Goal: Task Accomplishment & Management: Manage account settings

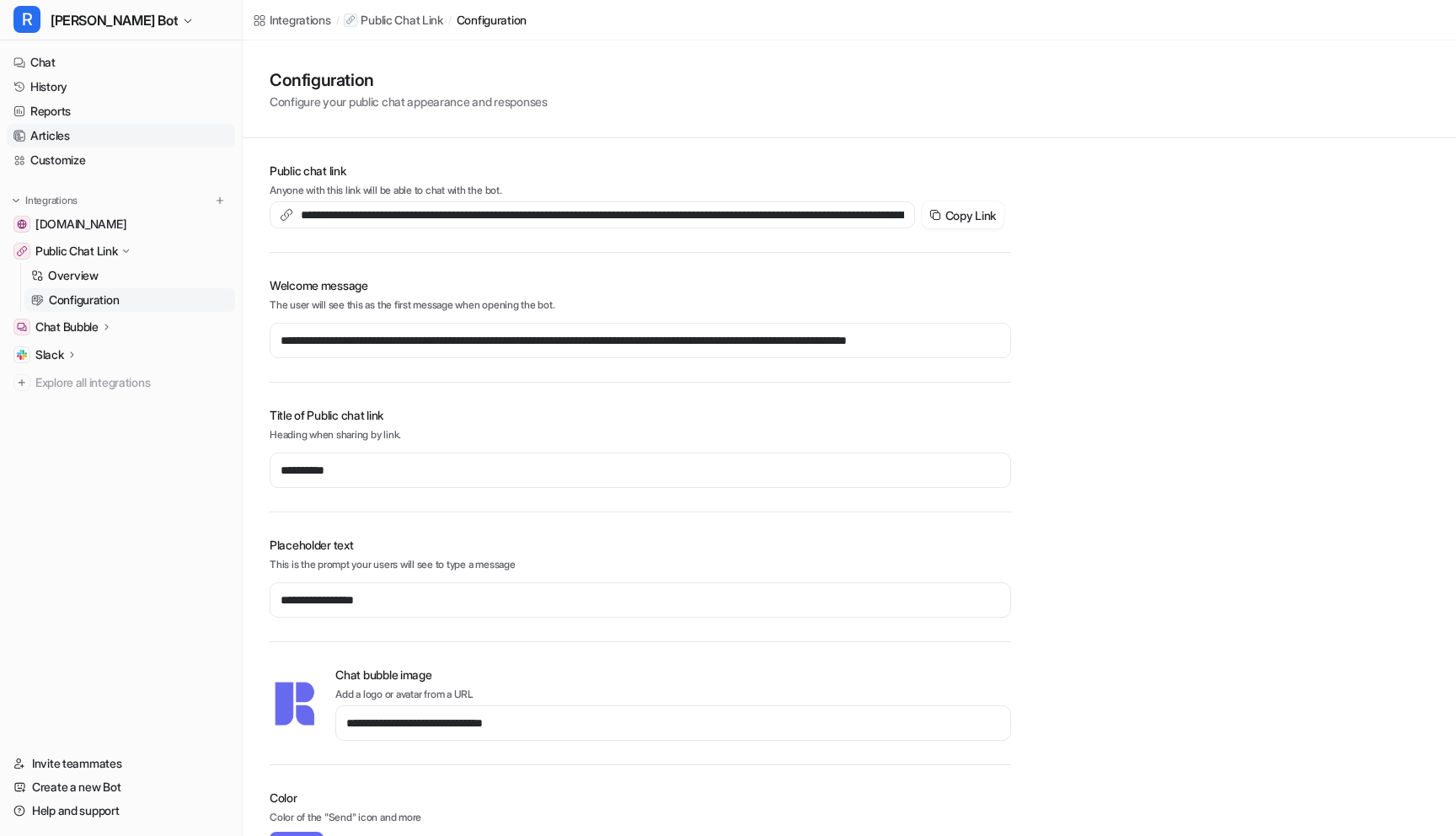
click at [73, 135] on link "Articles" at bounding box center [121, 135] width 228 height 23
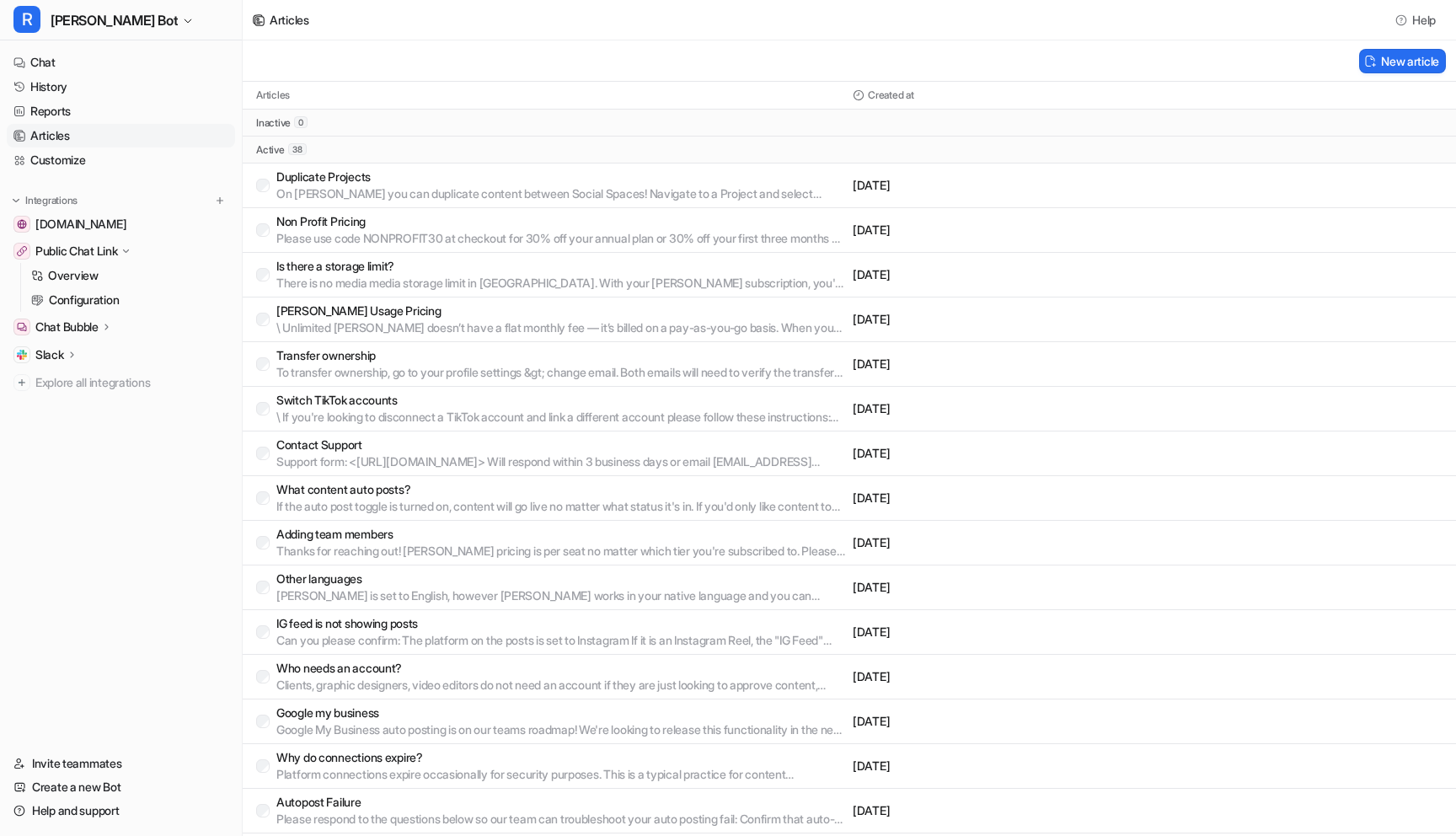
click at [734, 493] on p "What content auto posts?" at bounding box center [561, 489] width 570 height 16
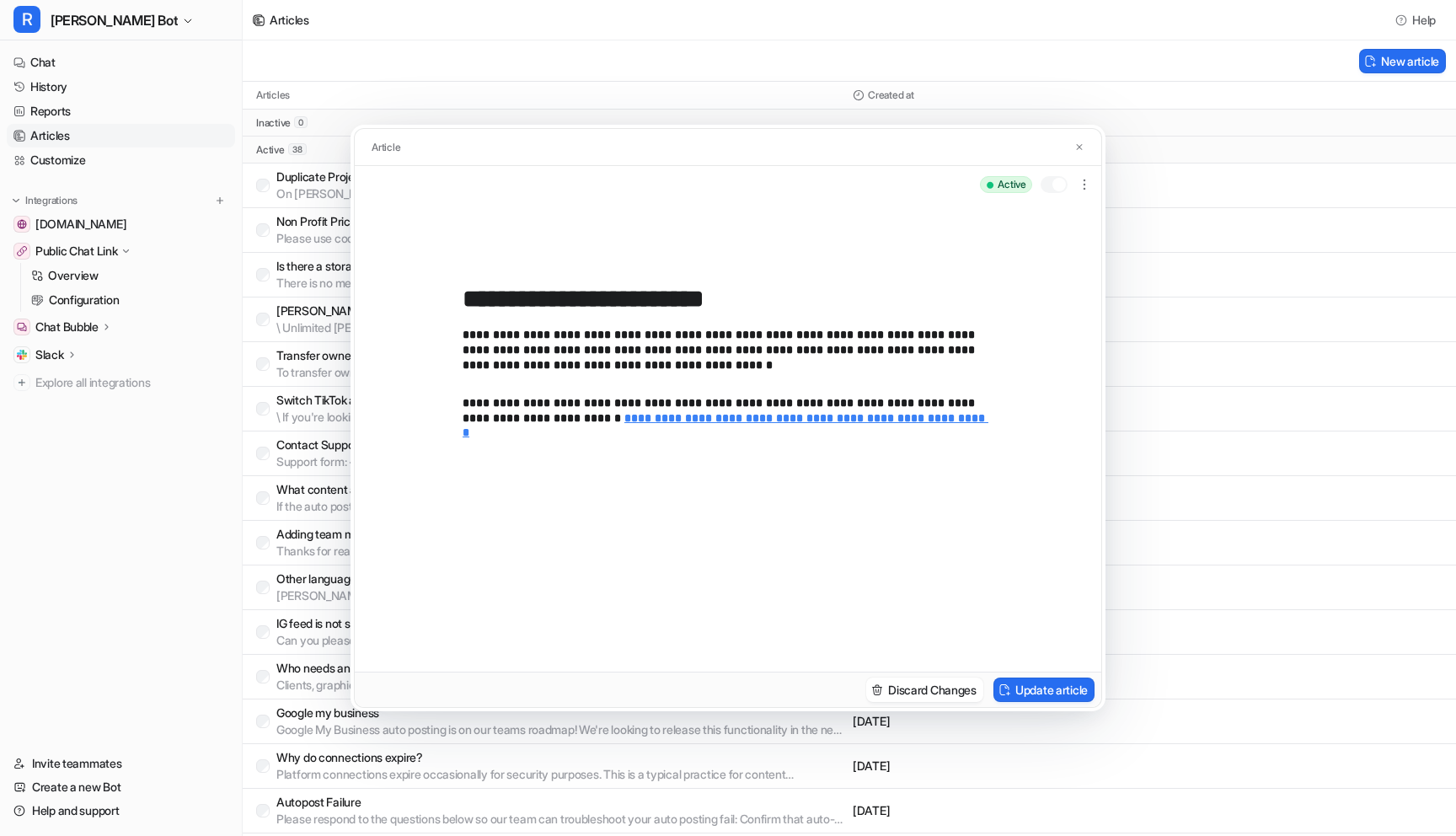
scroll to position [726, 0]
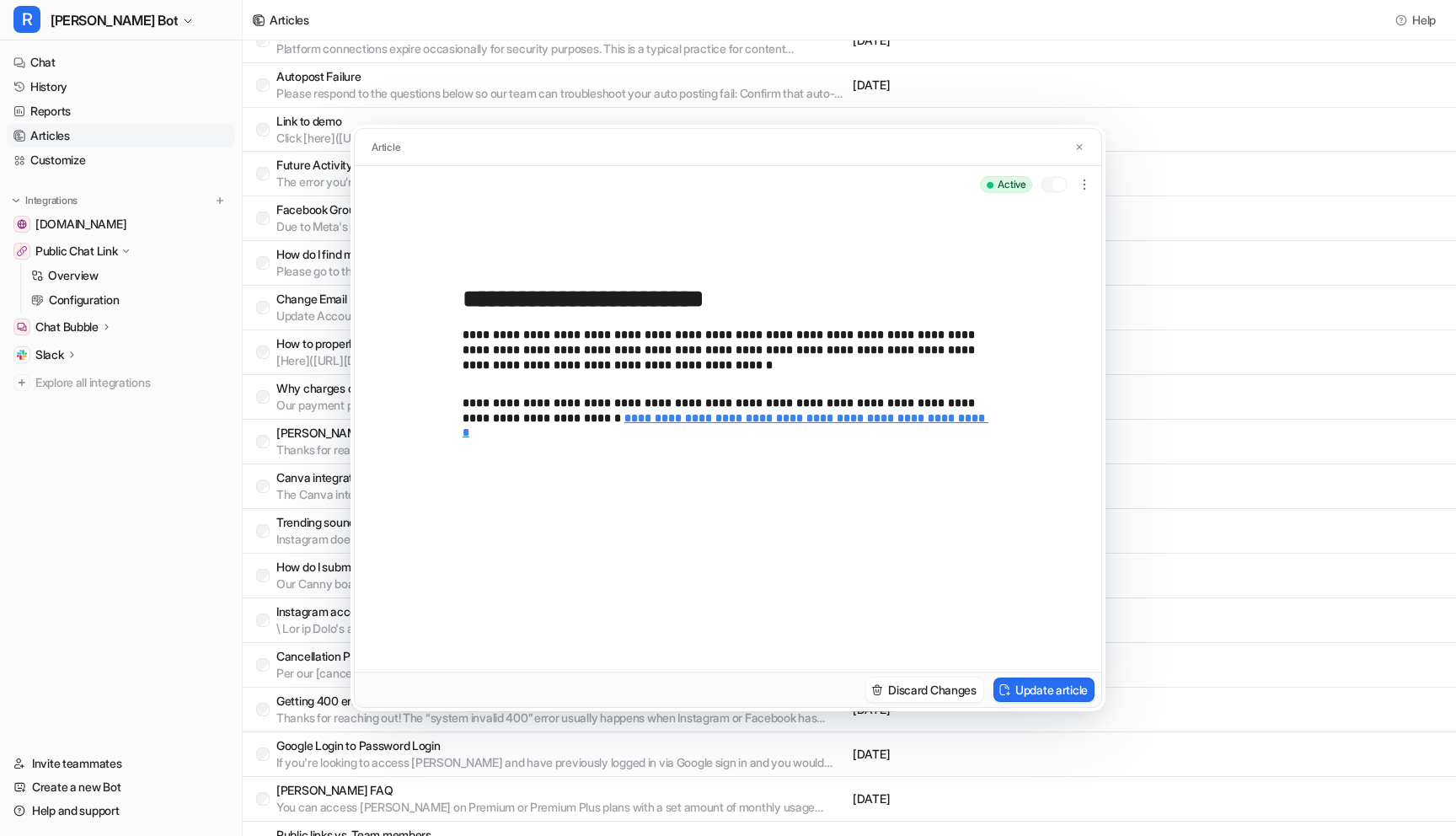
click at [1048, 192] on div at bounding box center [1054, 184] width 27 height 16
click at [1044, 691] on button "Update article" at bounding box center [1043, 689] width 101 height 24
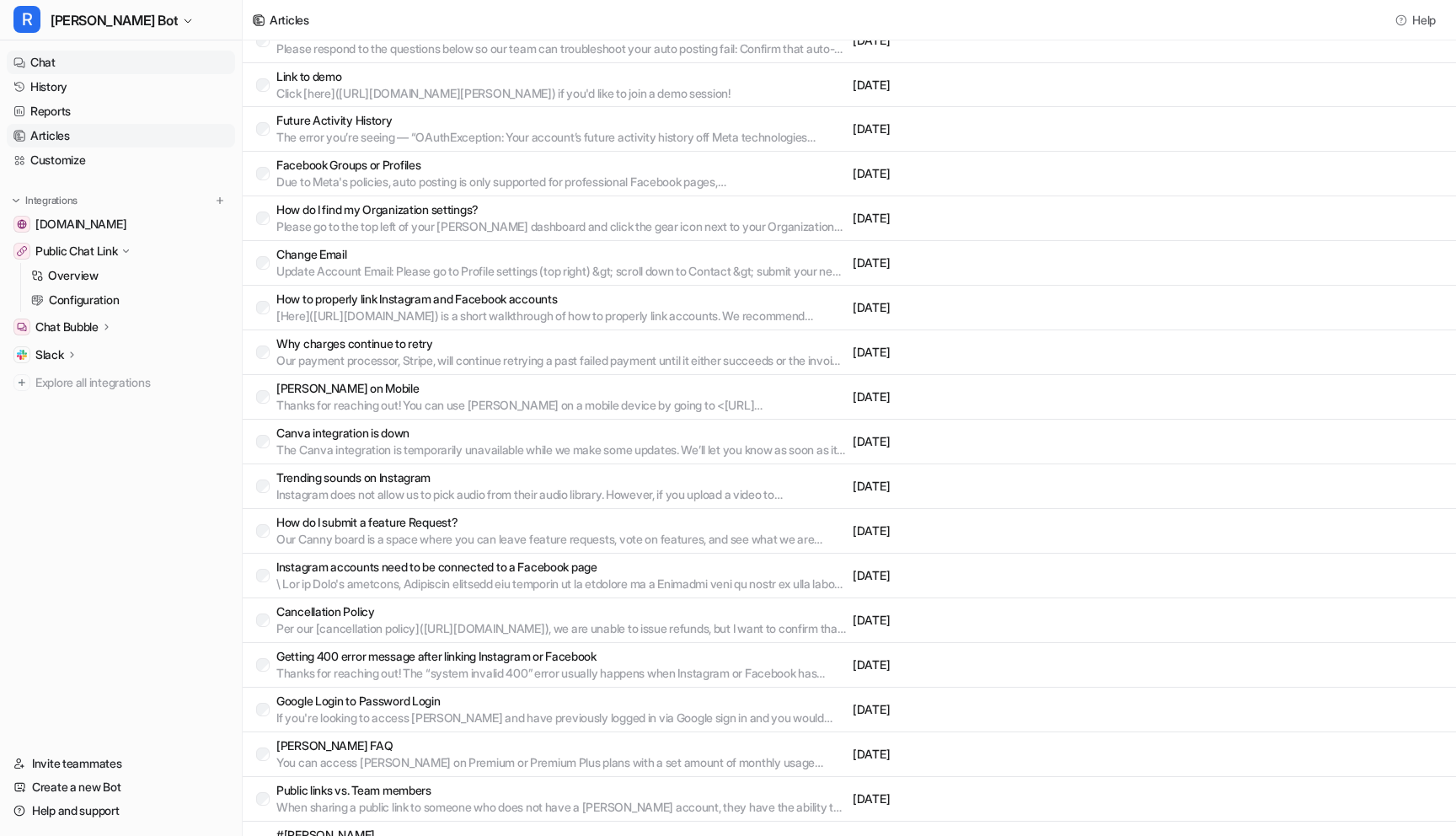
click at [59, 66] on link "Chat" at bounding box center [121, 62] width 228 height 23
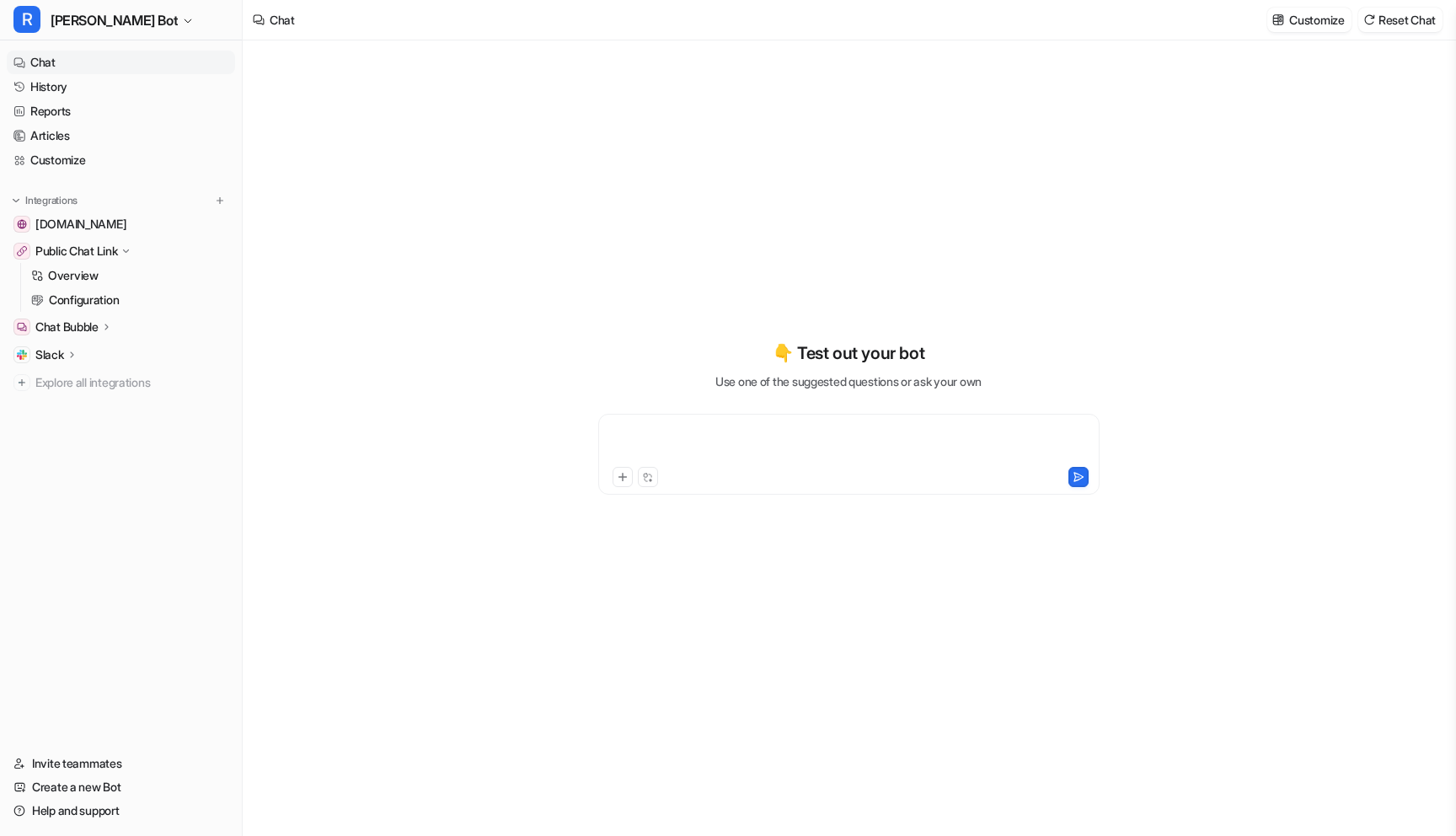
click at [711, 445] on div at bounding box center [849, 445] width 493 height 39
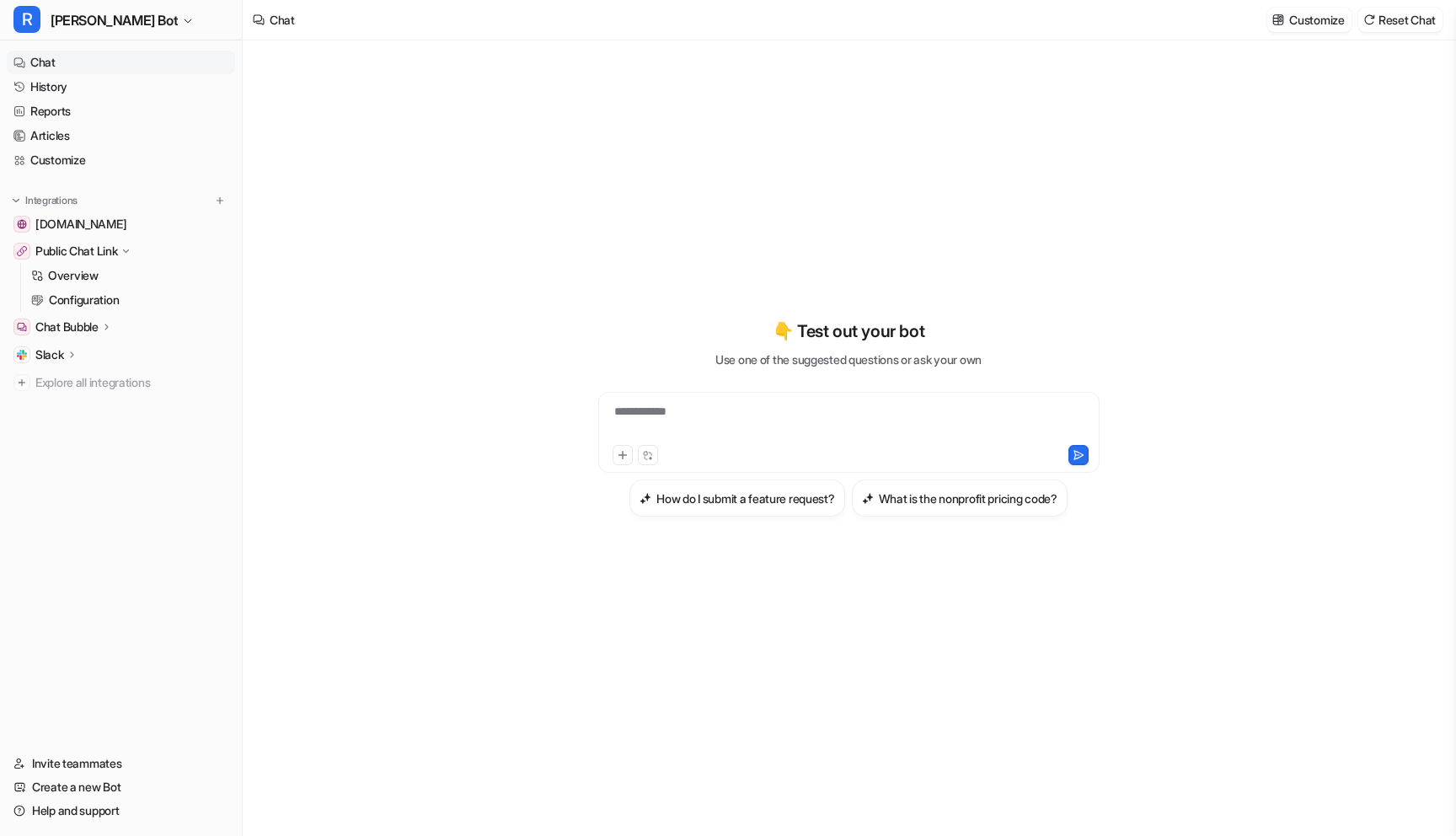
click at [767, 432] on div "**********" at bounding box center [849, 422] width 493 height 39
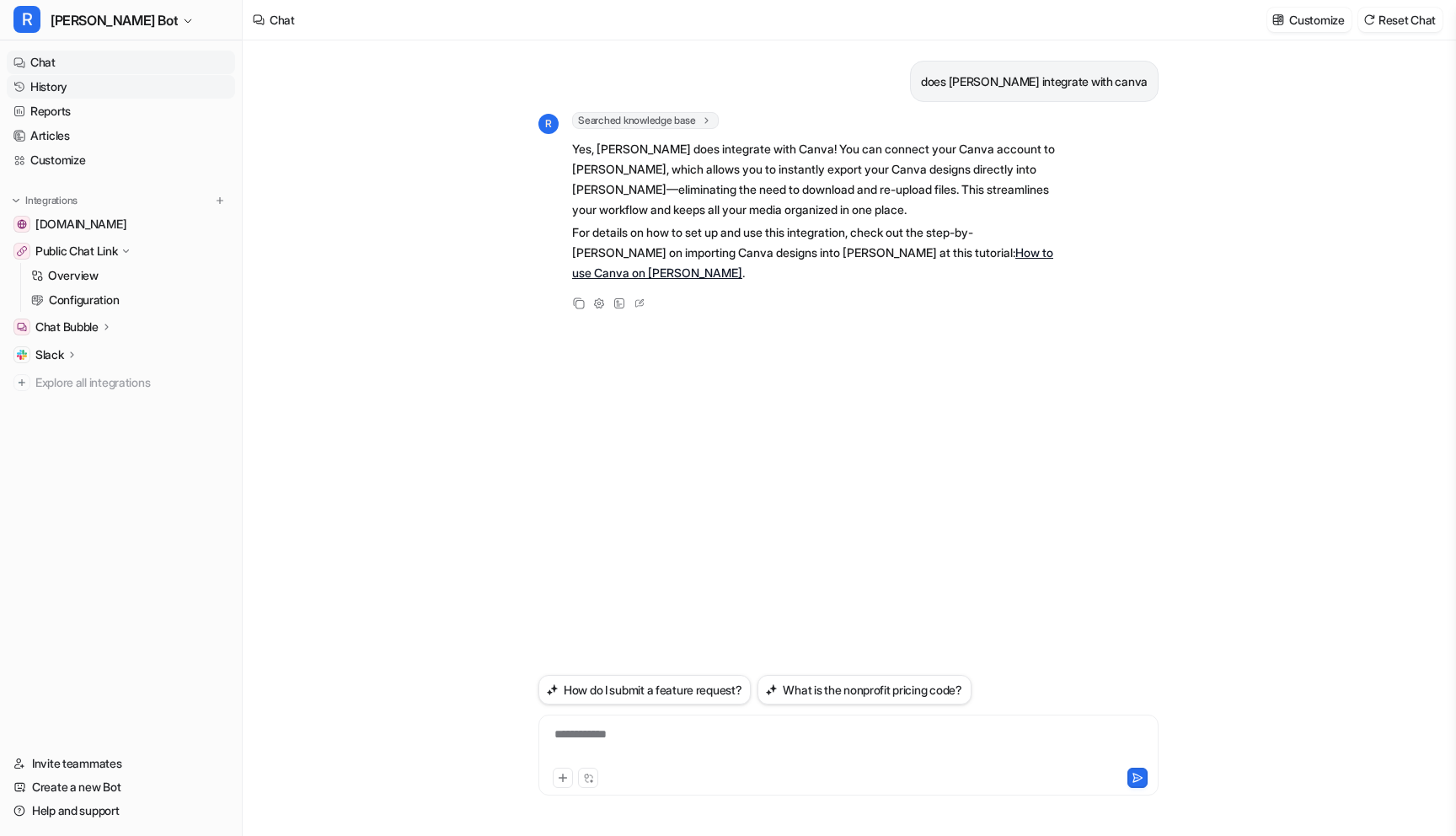
click at [75, 94] on link "History" at bounding box center [121, 87] width 228 height 23
